Goal: Task Accomplishment & Management: Use online tool/utility

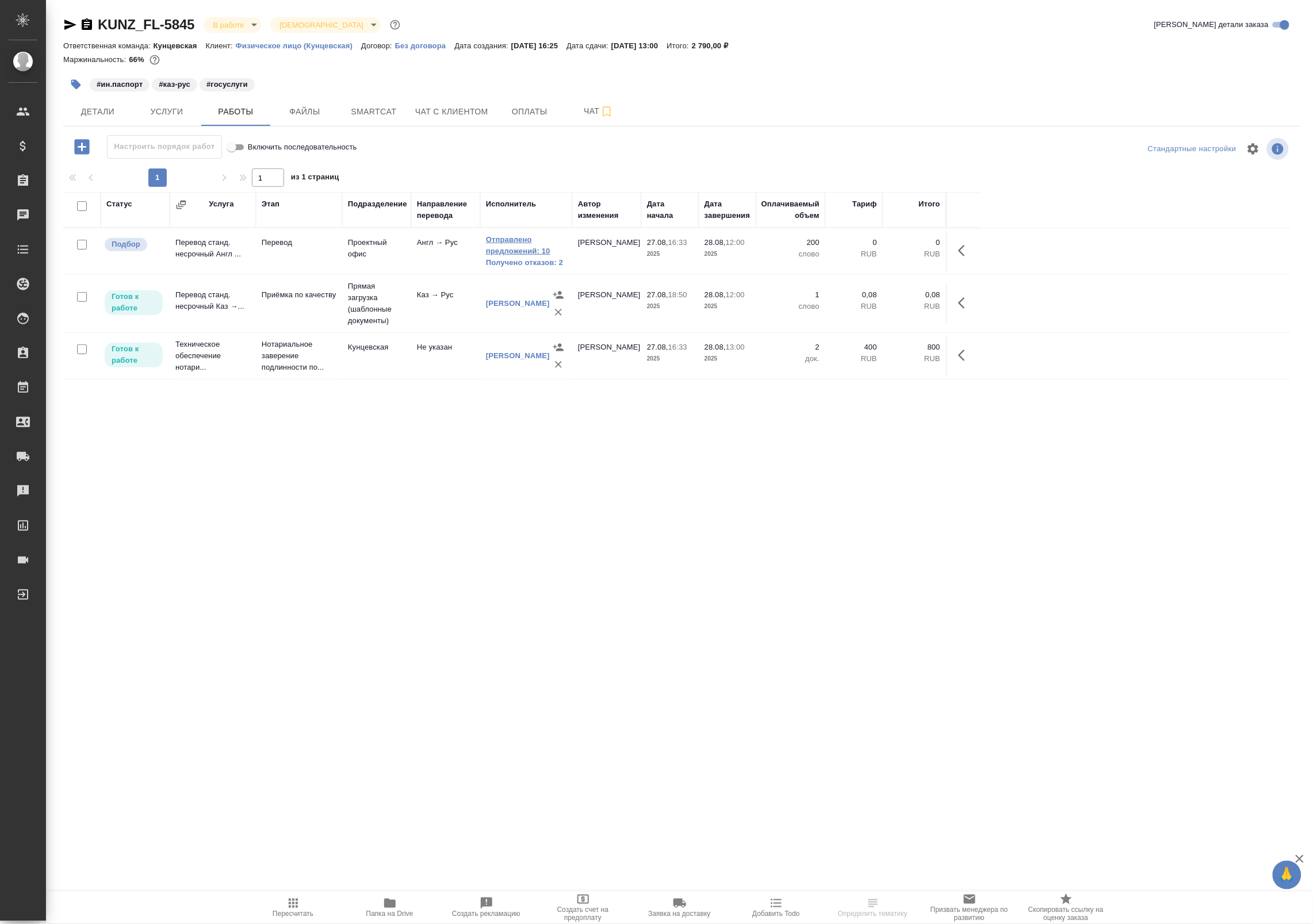
click at [524, 253] on link "Отправлено предложений: 10" at bounding box center [526, 245] width 80 height 23
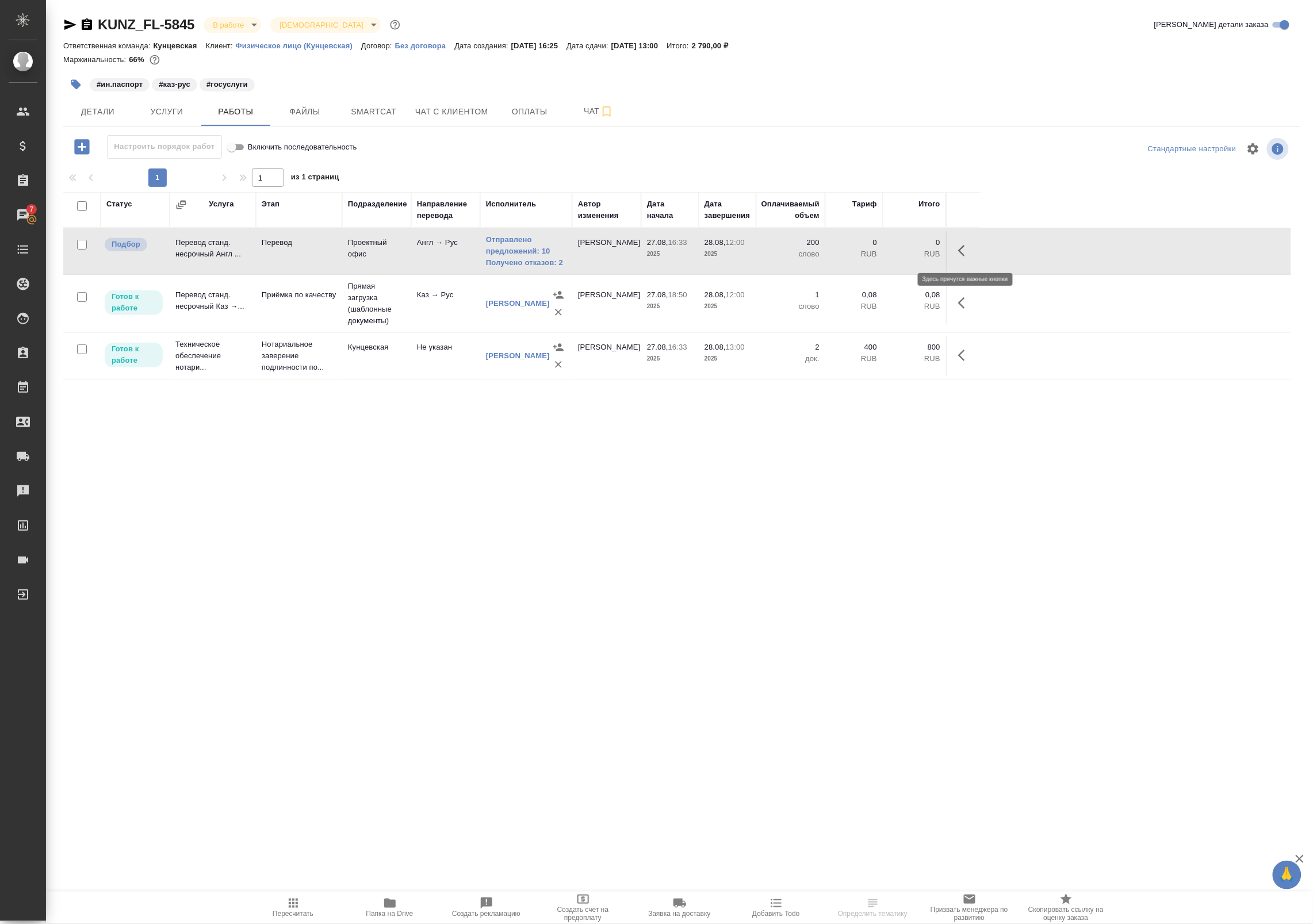
click at [964, 255] on icon "button" at bounding box center [961, 251] width 7 height 11
click at [887, 251] on button "button" at bounding box center [880, 251] width 20 height 28
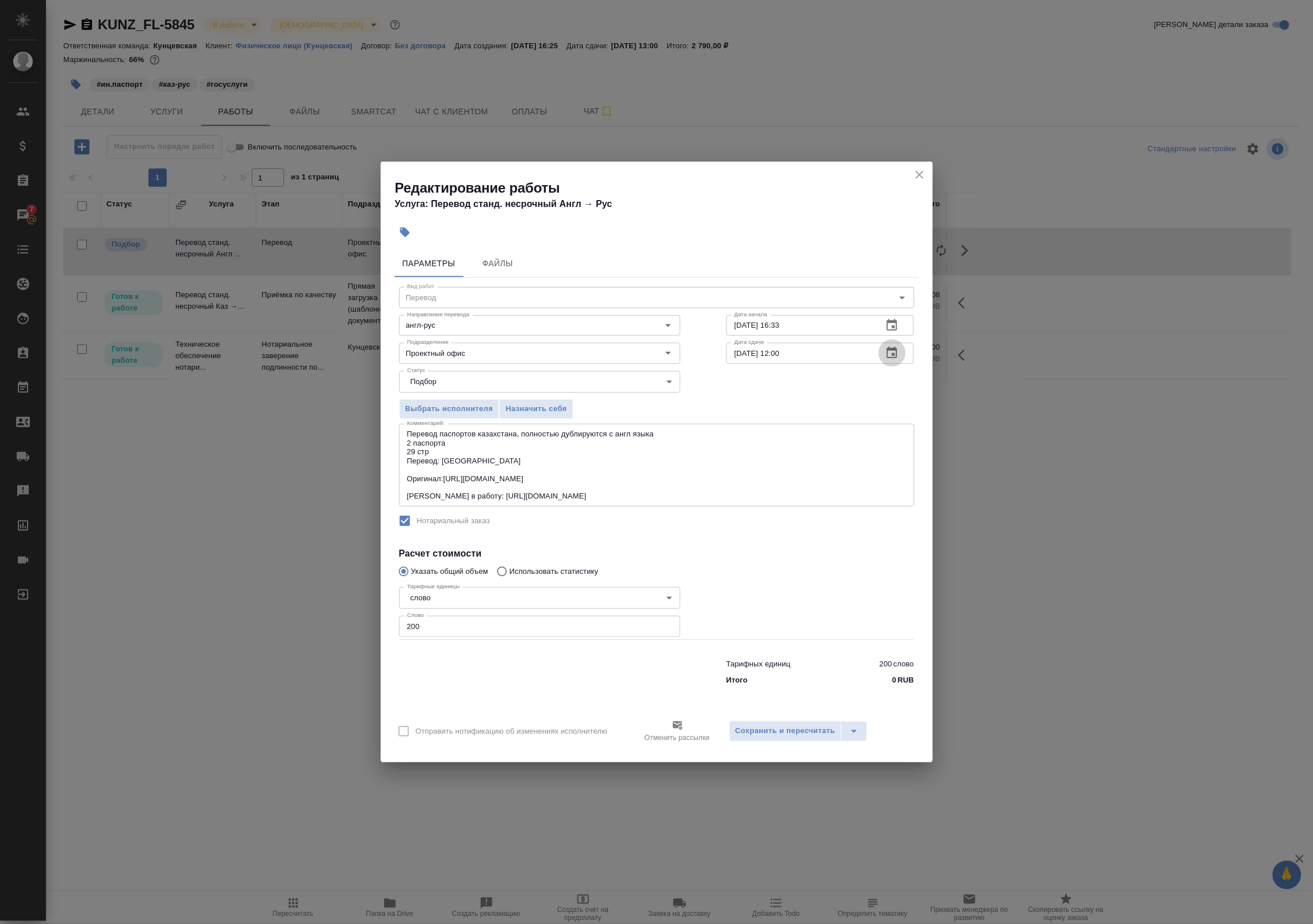
click at [893, 360] on icon "button" at bounding box center [891, 353] width 14 height 14
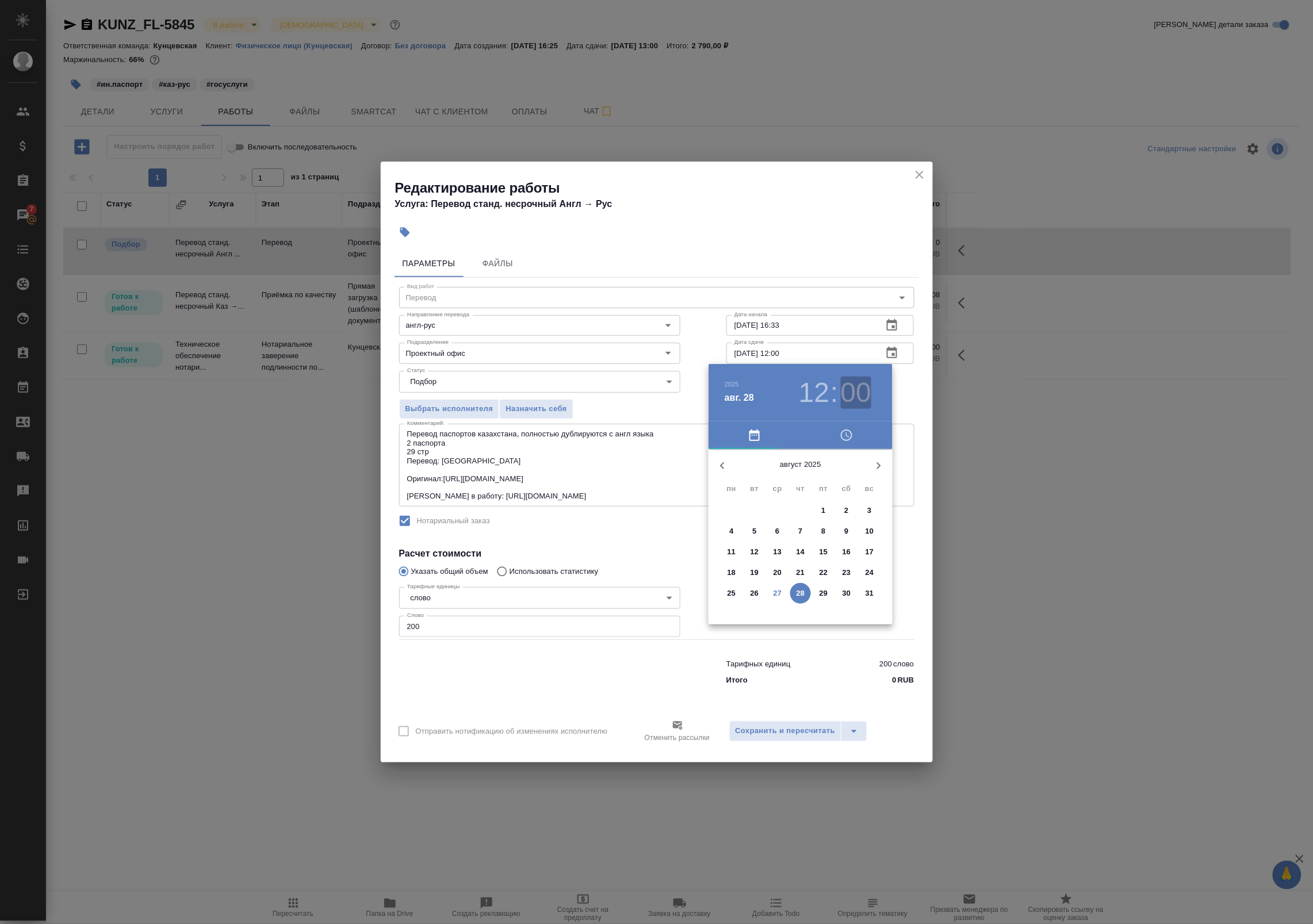
click at [848, 392] on h3 "00" at bounding box center [856, 392] width 30 height 32
click at [801, 601] on div at bounding box center [801, 540] width 150 height 150
click at [855, 511] on div at bounding box center [801, 540] width 150 height 150
type input "28.08.2025 12:10"
click at [912, 404] on div at bounding box center [656, 462] width 1313 height 924
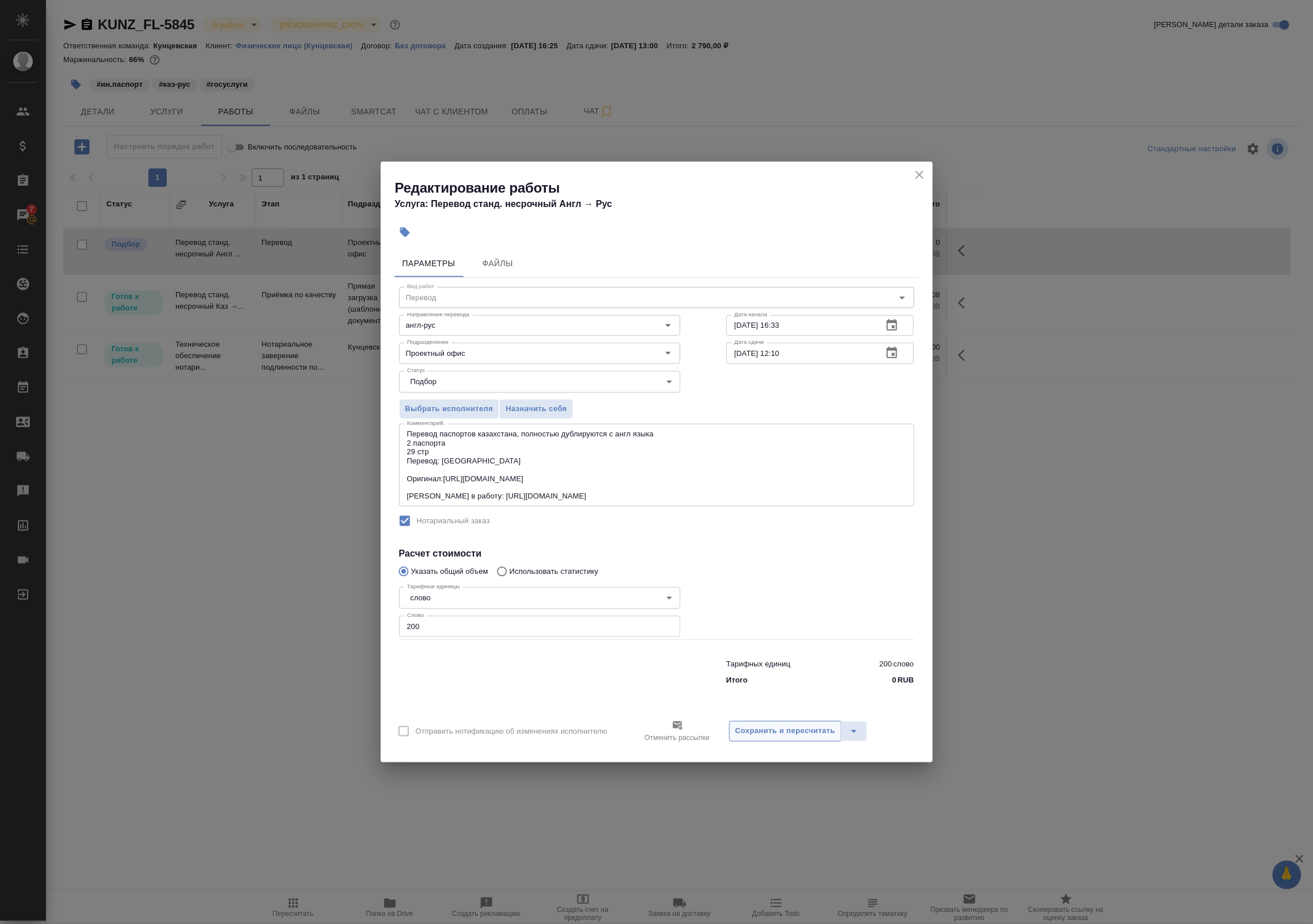
click at [763, 729] on span "Сохранить и пересчитать" at bounding box center [785, 731] width 100 height 14
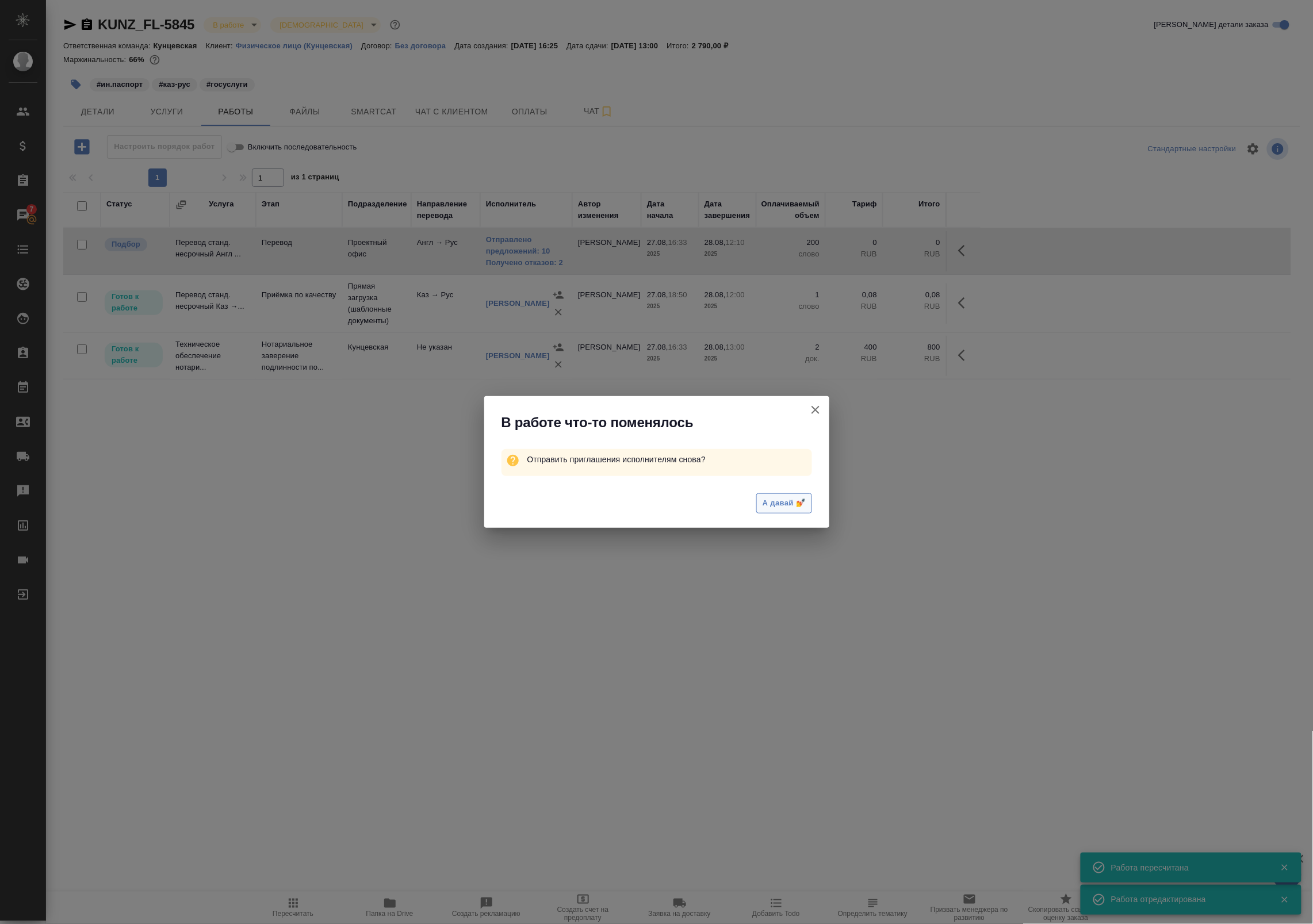
click at [778, 501] on span "А давай 💅" at bounding box center [783, 503] width 42 height 14
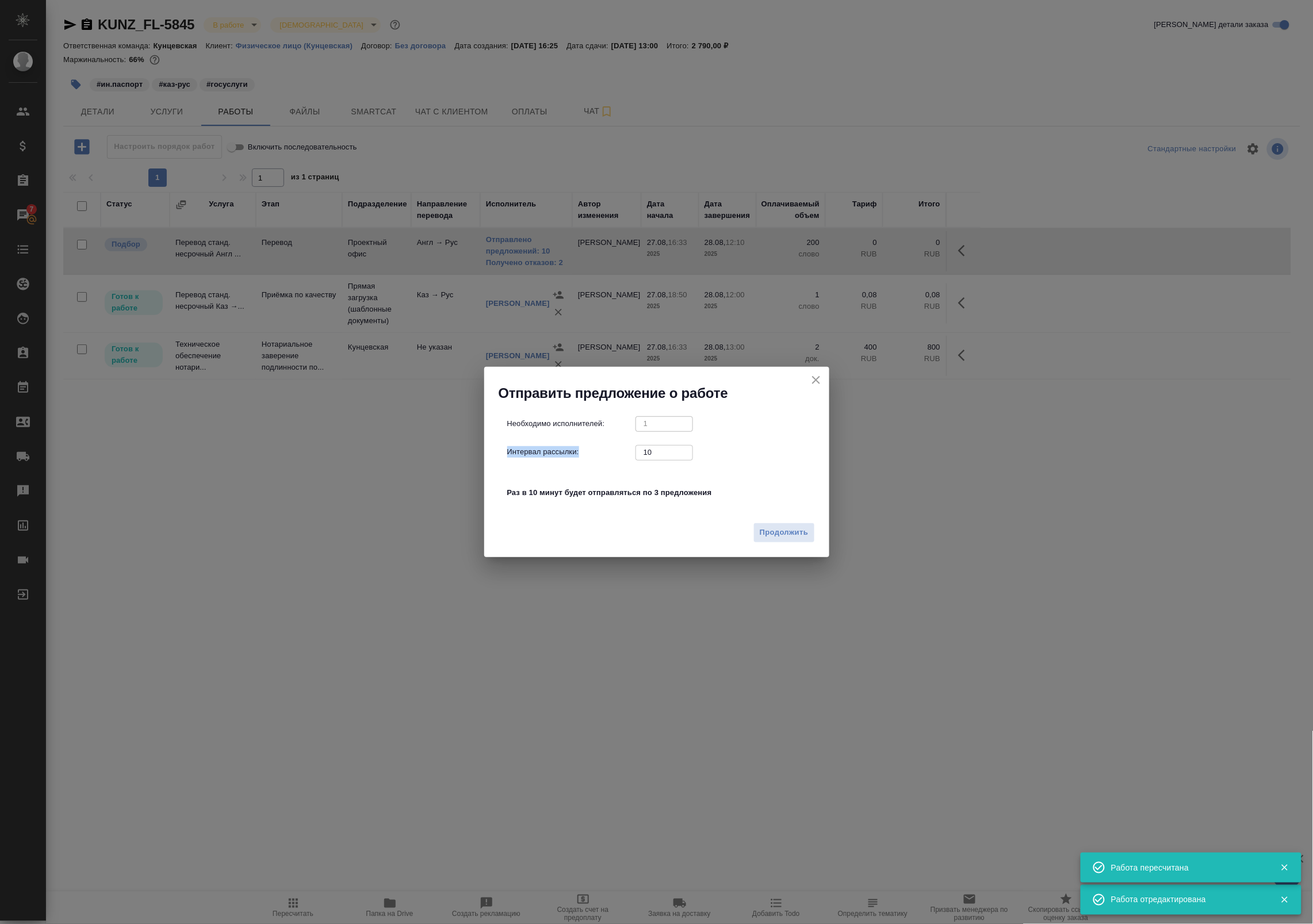
drag, startPoint x: 669, startPoint y: 460, endPoint x: 630, endPoint y: 451, distance: 40.0
click at [630, 451] on div "Необходимо исполнителей: 1 ​ Интервал рассылки: 10 ​ Раз в 10 минут будет отпра…" at bounding box center [660, 464] width 308 height 96
drag, startPoint x: 630, startPoint y: 451, endPoint x: 667, endPoint y: 467, distance: 40.3
click at [667, 467] on div "Необходимо исполнителей: 1 ​ Интервал рассылки: 10 ​ Раз в 10 минут будет отпра…" at bounding box center [660, 464] width 308 height 96
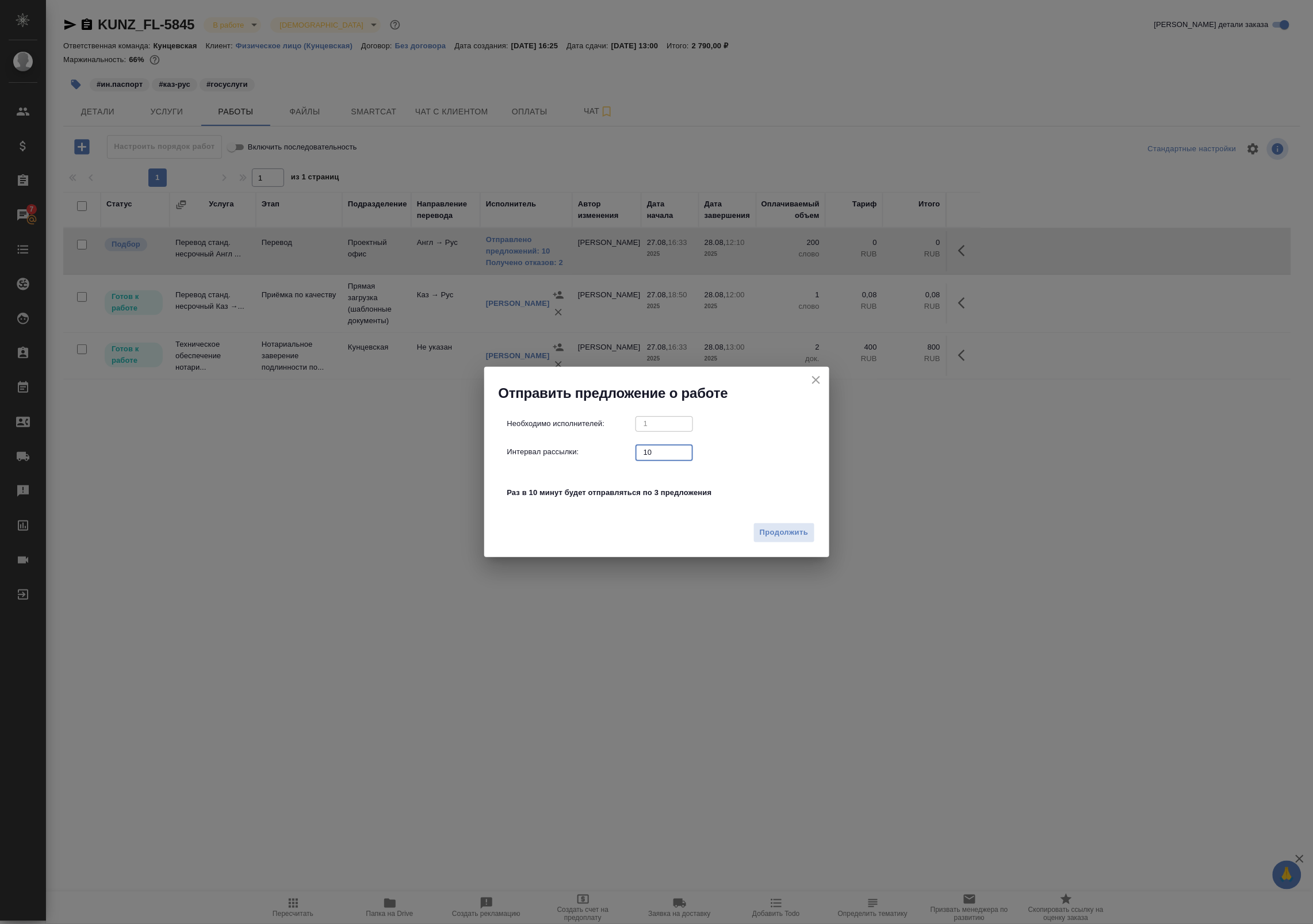
drag, startPoint x: 660, startPoint y: 458, endPoint x: 607, endPoint y: 446, distance: 54.3
click at [611, 446] on div "Интервал рассылки: 10 ​" at bounding box center [660, 452] width 308 height 14
type input "0"
click at [793, 536] on span "Продолжить" at bounding box center [784, 532] width 49 height 14
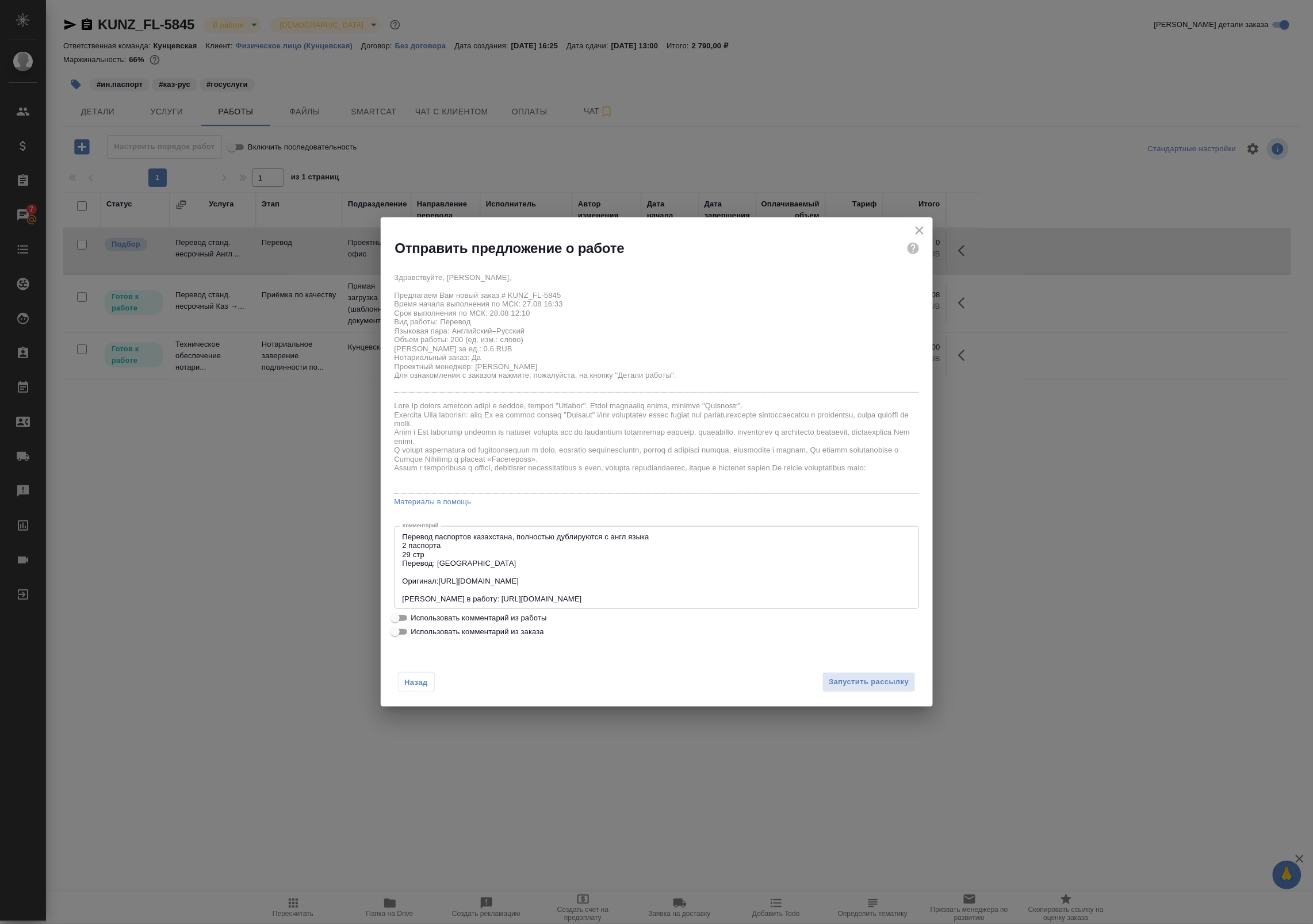
click at [445, 619] on span "Использовать комментарий из работы" at bounding box center [479, 618] width 136 height 11
click at [416, 619] on input "Использовать комментарий из работы" at bounding box center [395, 618] width 41 height 14
checkbox input "true"
type textarea "Перевод паспортов казахстана, полностью дублируются с англ языка 2 паспорта 29 …"
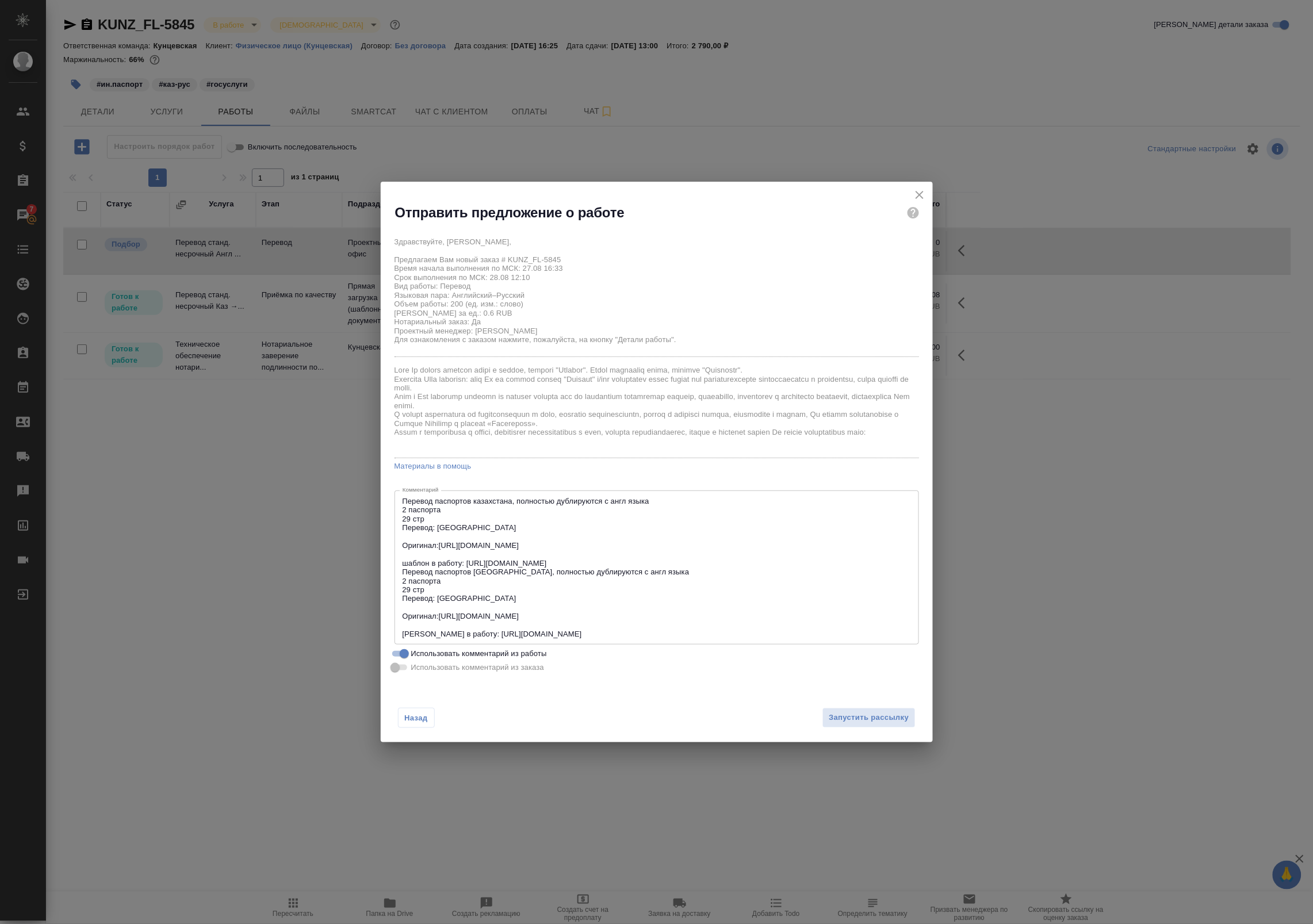
click at [443, 653] on span "Использовать комментарий из работы" at bounding box center [479, 654] width 136 height 11
click at [425, 653] on input "Использовать комментарий из работы" at bounding box center [404, 653] width 41 height 14
checkbox input "false"
type textarea "Перевод паспортов казахстана, полностью дублируются с англ языка 2 паспорта 29 …"
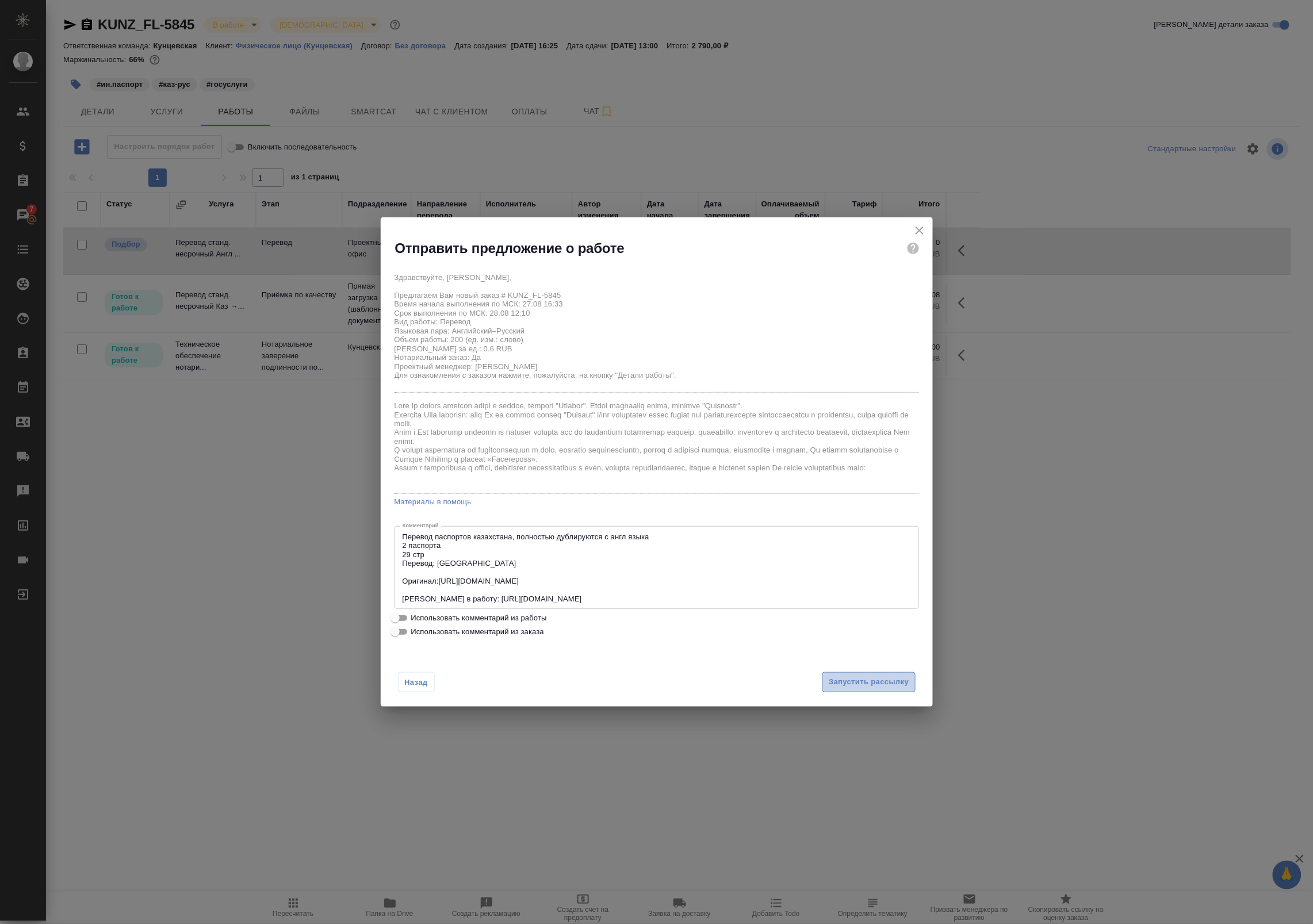
click at [875, 684] on span "Запустить рассылку" at bounding box center [868, 682] width 80 height 14
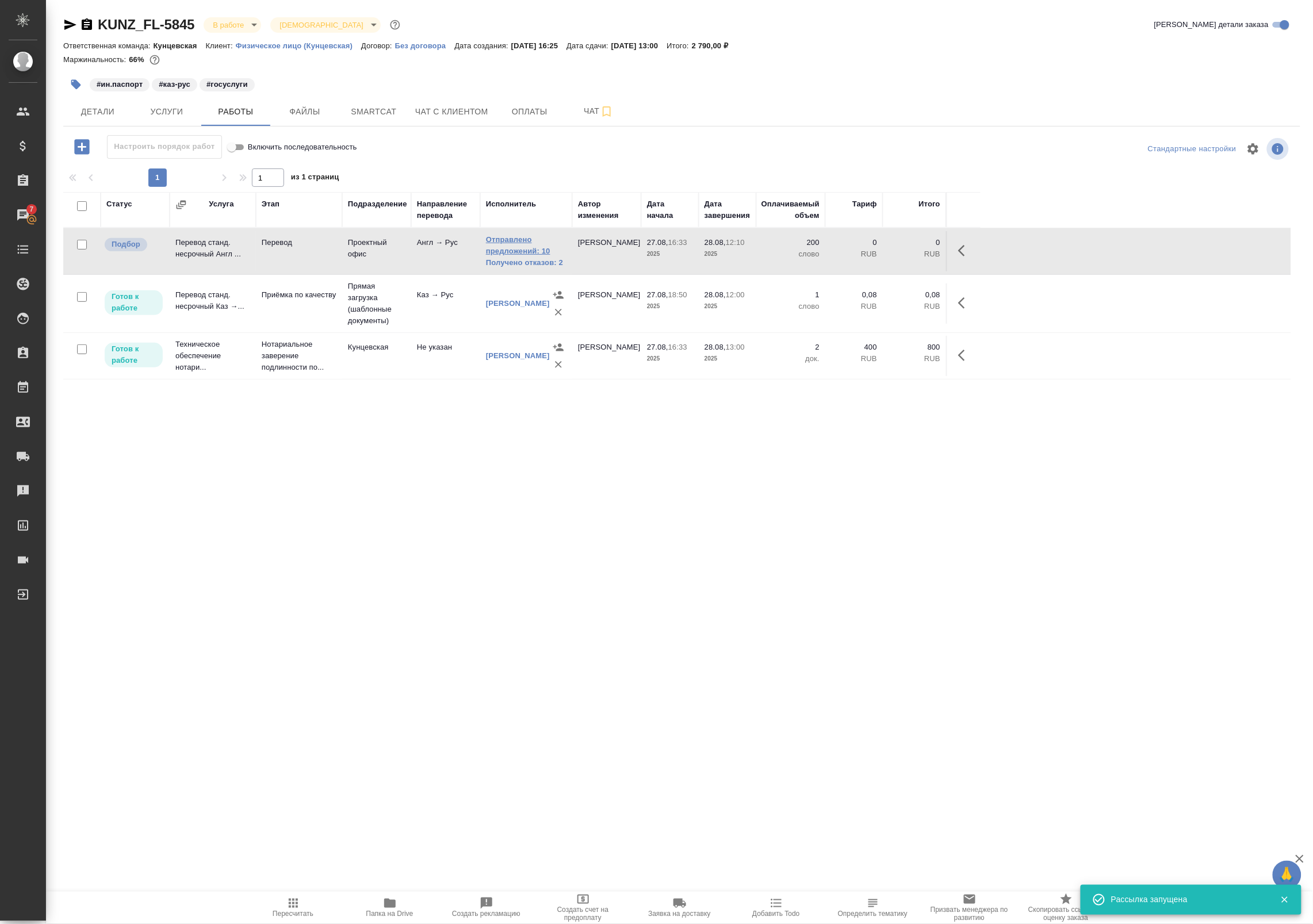
click at [542, 248] on link "Отправлено предложений: 10" at bounding box center [526, 245] width 80 height 23
